Goal: Information Seeking & Learning: Learn about a topic

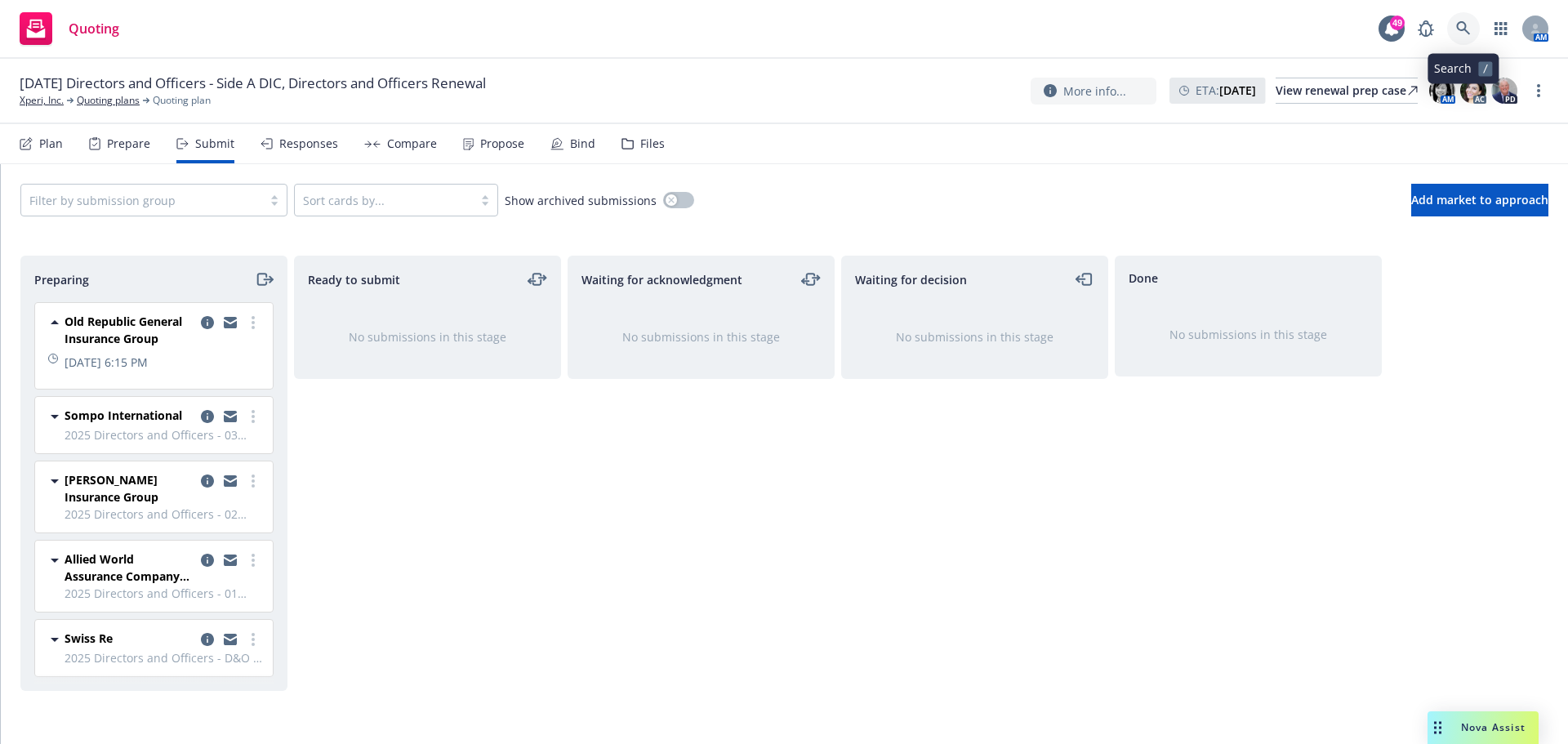
click at [1464, 28] on icon at bounding box center [1462, 28] width 13 height 13
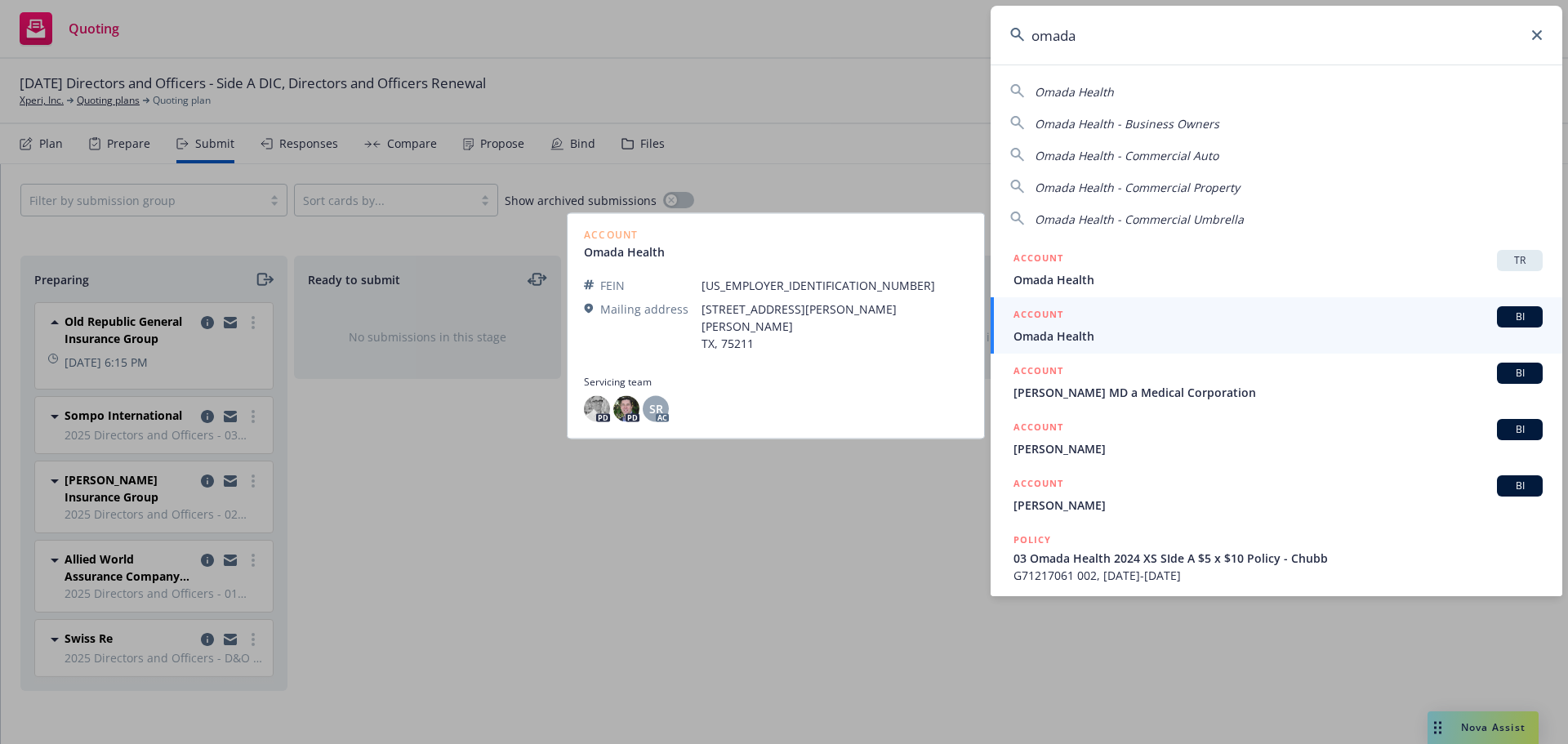
type input "omada"
click at [1072, 335] on span "Omada Health" at bounding box center [1278, 336] width 529 height 17
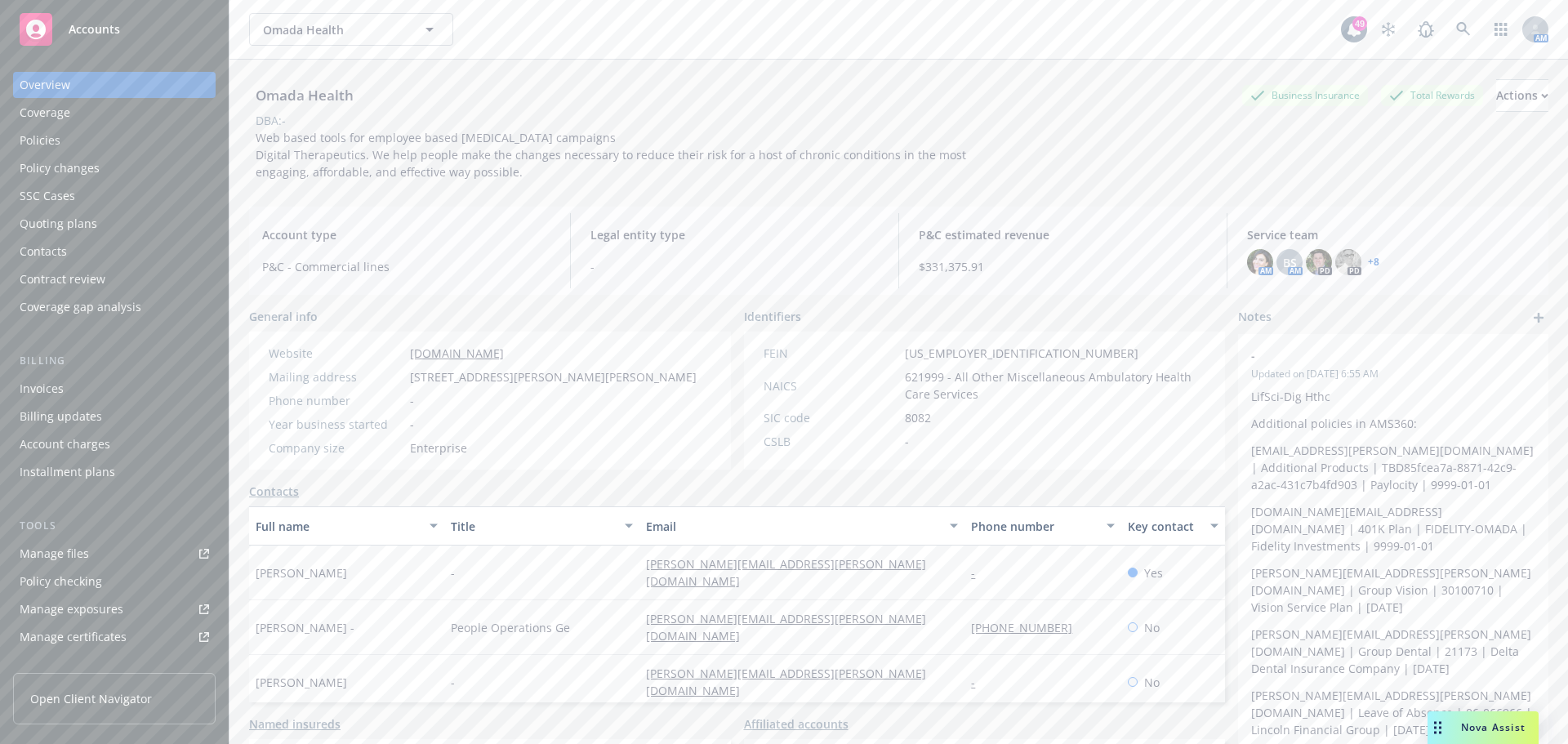
click at [48, 142] on div "Policies" at bounding box center [40, 140] width 40 height 26
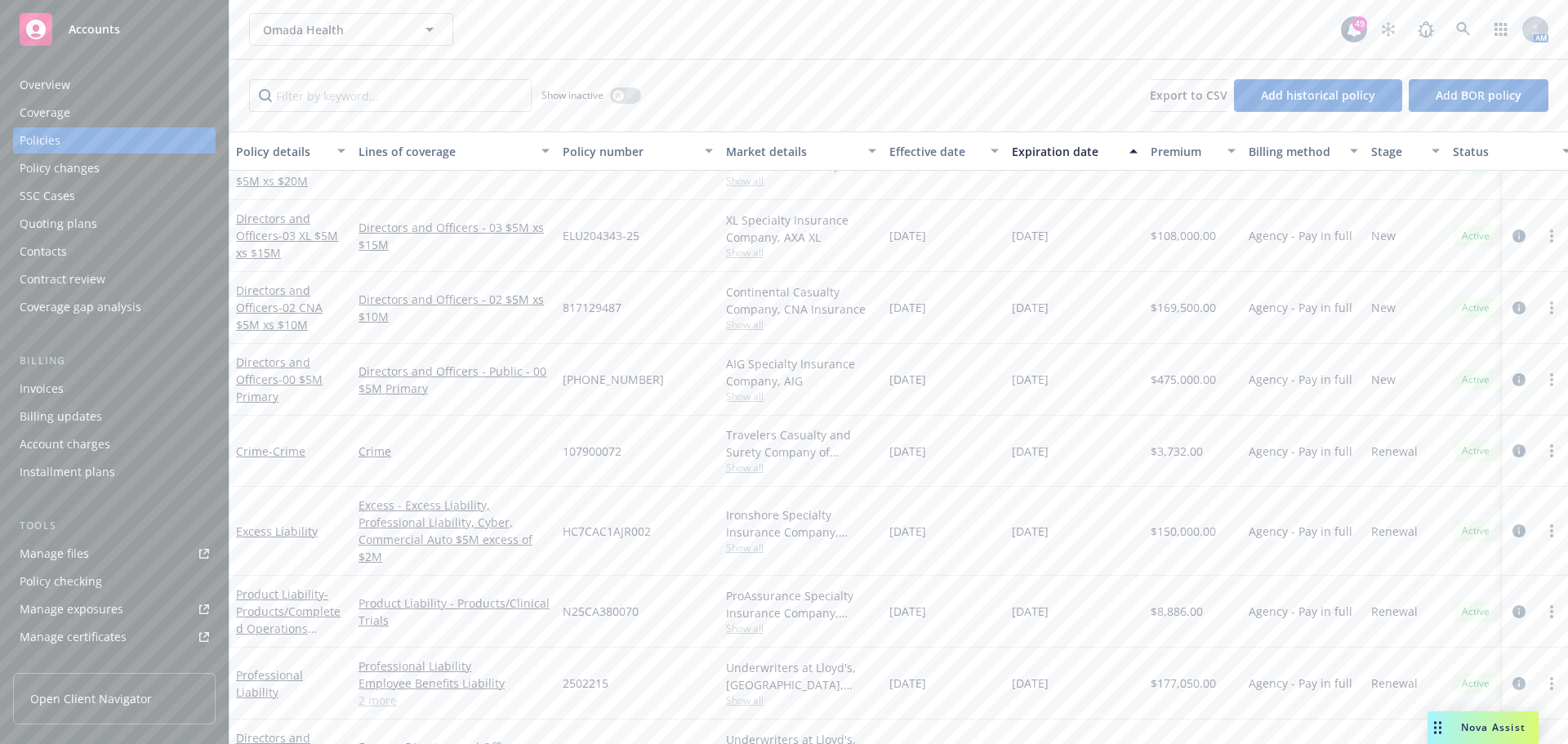
scroll to position [1278, 0]
